Goal: Navigation & Orientation: Find specific page/section

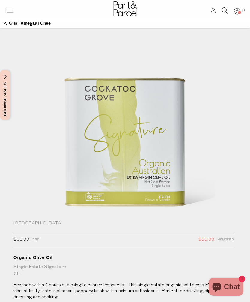
click at [237, 145] on div "Close dialog WOULD YOU LIKE $10 OFF YOUR FIRST ORDER? YES PLEASE NO THANKS Min …" at bounding box center [125, 151] width 250 height 302
click at [11, 10] on icon at bounding box center [10, 10] width 8 height 8
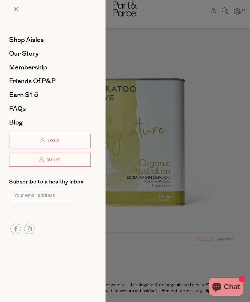
click at [39, 39] on span "Shop Aisles" at bounding box center [26, 40] width 35 height 10
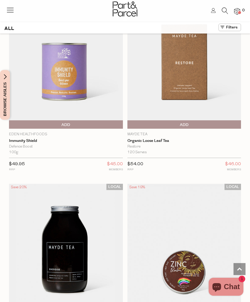
scroll to position [3861, 0]
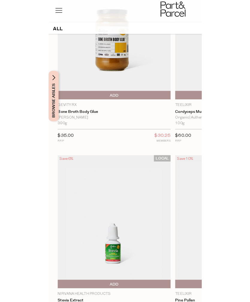
scroll to position [3275, 0]
